Goal: Task Accomplishment & Management: Use online tool/utility

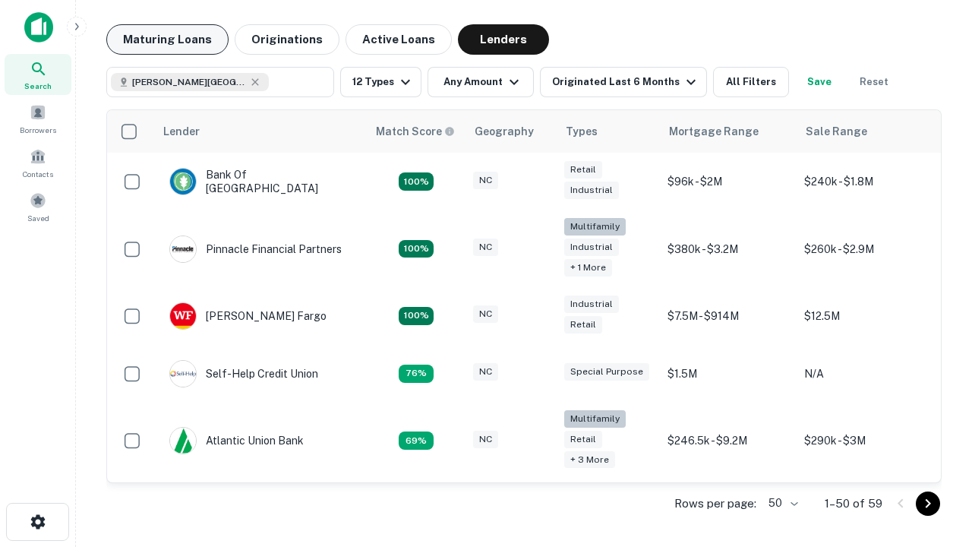
click at [167, 39] on button "Maturing Loans" at bounding box center [167, 39] width 122 height 30
